Goal: Complete application form: Complete application form

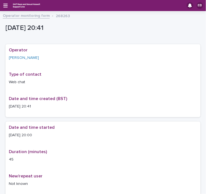
click at [24, 16] on link "Operator monitoring form" at bounding box center [26, 15] width 47 height 6
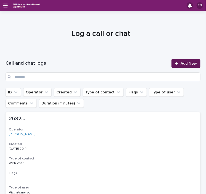
click at [180, 63] on span "Add New" at bounding box center [188, 64] width 16 height 4
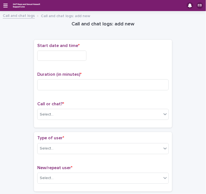
click at [79, 54] on input "text" at bounding box center [61, 55] width 49 height 10
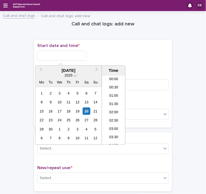
scroll to position [326, 0]
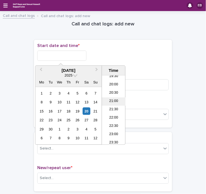
click at [116, 102] on li "21:00" at bounding box center [113, 101] width 23 height 8
type input "**********"
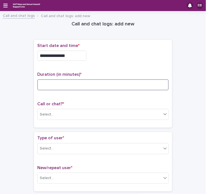
click at [59, 83] on input at bounding box center [102, 84] width 131 height 11
type input "**"
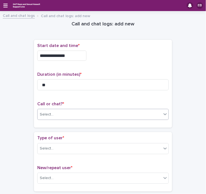
click at [47, 112] on div "Select..." at bounding box center [47, 114] width 14 height 6
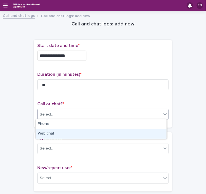
click at [53, 135] on div "Web chat" at bounding box center [101, 134] width 131 height 10
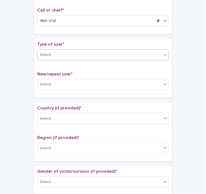
scroll to position [93, 0]
click at [65, 55] on div "Select..." at bounding box center [100, 54] width 124 height 9
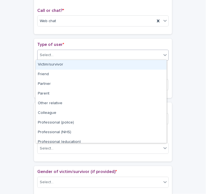
click at [51, 65] on div "Victim/survivor" at bounding box center [101, 65] width 131 height 10
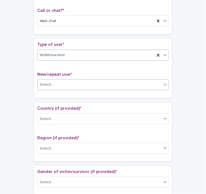
click at [55, 86] on div "Select..." at bounding box center [100, 84] width 124 height 9
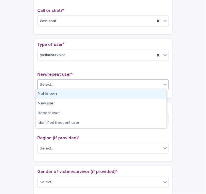
click at [55, 94] on div "Not known" at bounding box center [101, 94] width 131 height 10
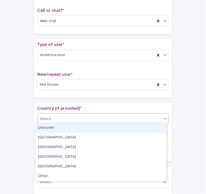
click at [64, 117] on div "Select..." at bounding box center [100, 118] width 124 height 9
click at [62, 128] on div "Unknown" at bounding box center [101, 128] width 131 height 10
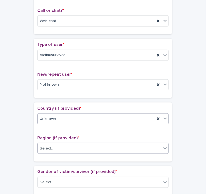
click at [67, 148] on div "Select..." at bounding box center [100, 148] width 124 height 9
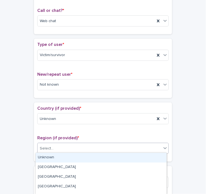
click at [62, 157] on div "Unknown" at bounding box center [101, 158] width 131 height 10
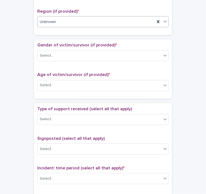
scroll to position [225, 0]
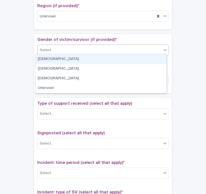
click at [76, 50] on div "Select..." at bounding box center [100, 50] width 124 height 9
click at [76, 61] on div "[DEMOGRAPHIC_DATA]" at bounding box center [101, 59] width 131 height 10
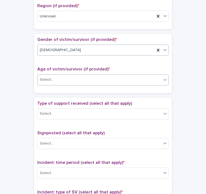
click at [76, 78] on div "Select..." at bounding box center [100, 79] width 124 height 9
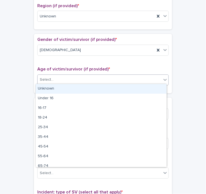
click at [71, 88] on div "Unknown" at bounding box center [101, 89] width 131 height 10
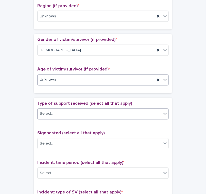
click at [73, 111] on div "Select..." at bounding box center [100, 113] width 124 height 9
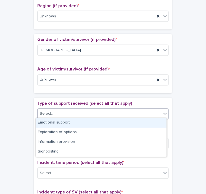
click at [71, 122] on div "Emotional support" at bounding box center [101, 123] width 131 height 10
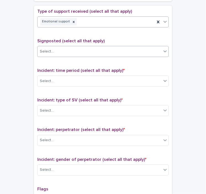
scroll to position [317, 0]
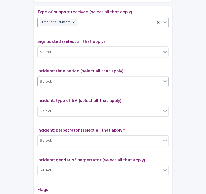
click at [81, 81] on div "Select..." at bounding box center [100, 81] width 124 height 9
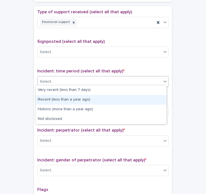
click at [71, 98] on div "Recent (less than a year ago)" at bounding box center [101, 100] width 131 height 10
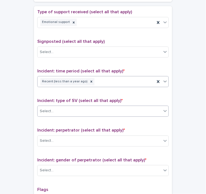
click at [90, 109] on div "Select..." at bounding box center [100, 110] width 124 height 9
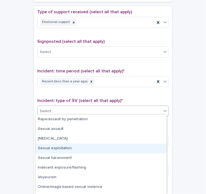
scroll to position [17, 0]
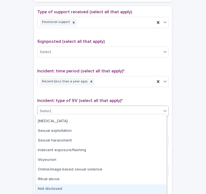
click at [58, 188] on div "Not disclosed" at bounding box center [101, 189] width 131 height 10
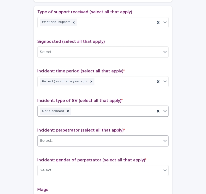
click at [82, 140] on div "Select..." at bounding box center [100, 140] width 124 height 9
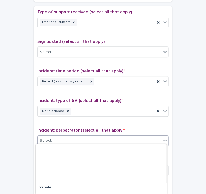
scroll to position [56, 0]
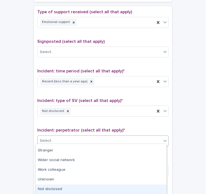
click at [60, 190] on div "Not disclosed" at bounding box center [101, 189] width 131 height 10
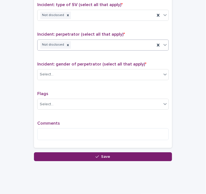
scroll to position [412, 0]
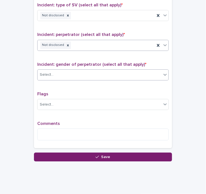
click at [66, 75] on div "Select..." at bounding box center [100, 74] width 124 height 9
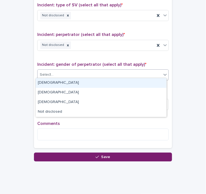
click at [61, 80] on div "[DEMOGRAPHIC_DATA]" at bounding box center [101, 83] width 131 height 10
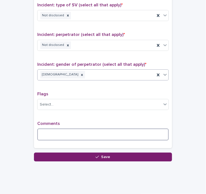
click at [49, 128] on textarea at bounding box center [102, 134] width 131 height 12
type textarea "*"
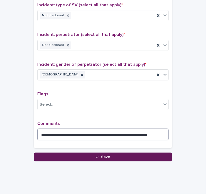
type textarea "**********"
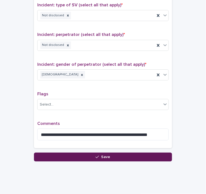
click at [120, 156] on button "Save" at bounding box center [103, 156] width 138 height 9
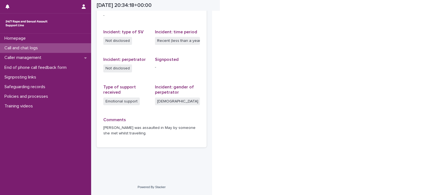
scroll to position [130, 0]
